Goal: Information Seeking & Learning: Learn about a topic

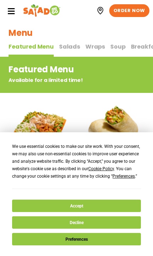
click at [46, 203] on button "Accept" at bounding box center [76, 206] width 128 height 12
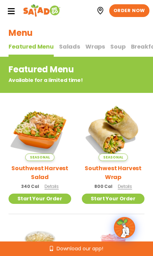
click at [72, 44] on span "Salads" at bounding box center [69, 47] width 21 height 8
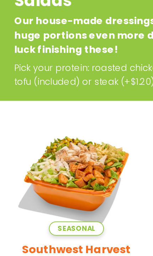
click at [42, 185] on span "Seasonal" at bounding box center [41, 188] width 29 height 7
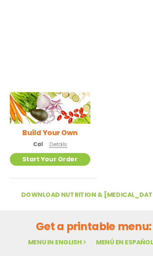
scroll to position [702, 0]
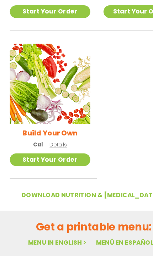
click at [55, 124] on link "Start Your Order" at bounding box center [41, 129] width 65 height 10
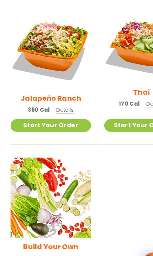
scroll to position [586, 0]
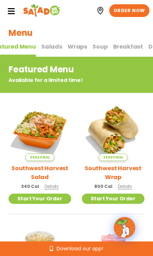
scroll to position [0, 18]
click at [95, 46] on span "Soup" at bounding box center [99, 47] width 15 height 8
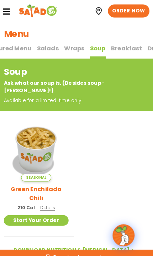
click at [7, 14] on icon at bounding box center [11, 11] width 8 height 8
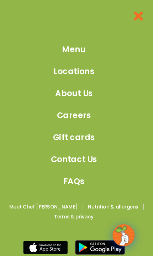
click at [74, 49] on span "Menu" at bounding box center [76, 48] width 23 height 12
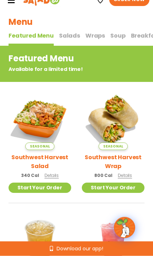
scroll to position [8, 0]
